Goal: Task Accomplishment & Management: Manage account settings

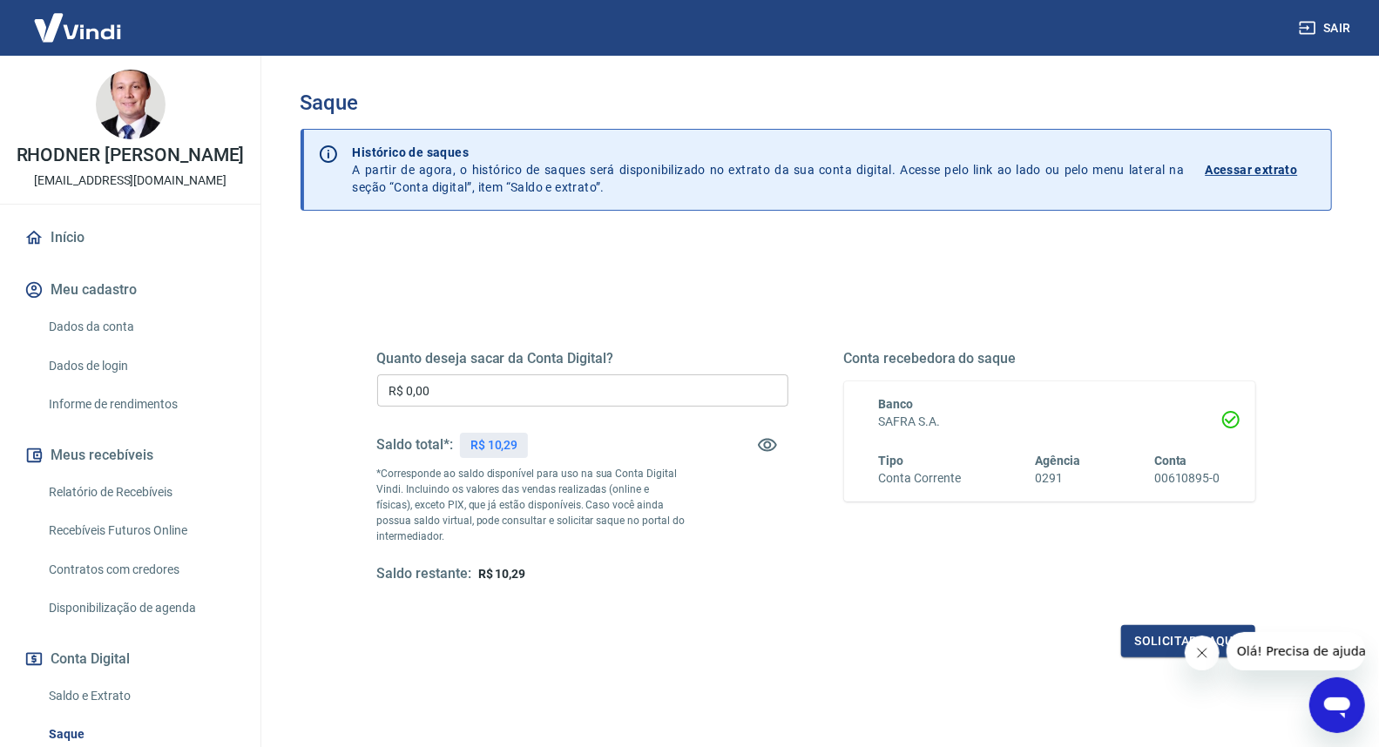
click at [1200, 657] on icon "Fechar mensagem da empresa" at bounding box center [1201, 652] width 14 height 14
